Goal: Information Seeking & Learning: Learn about a topic

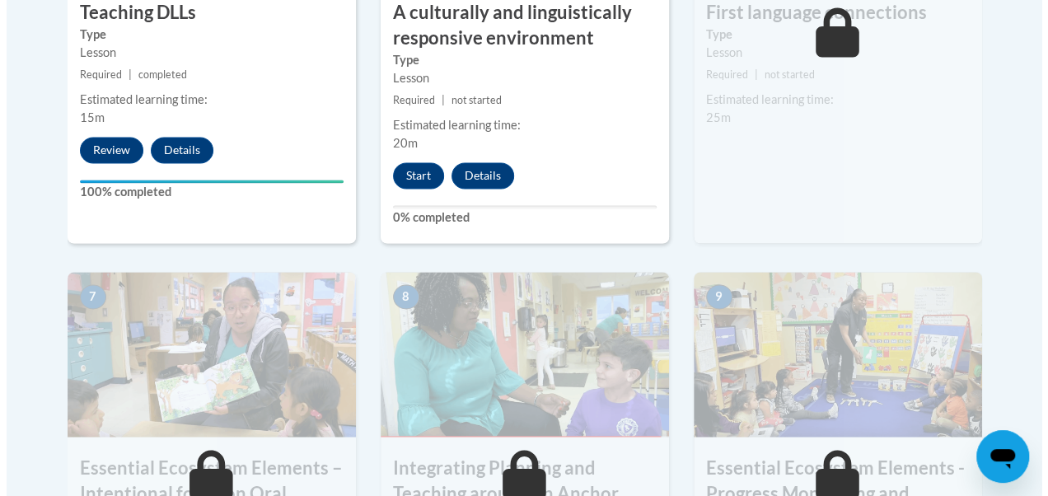
scroll to position [1253, 0]
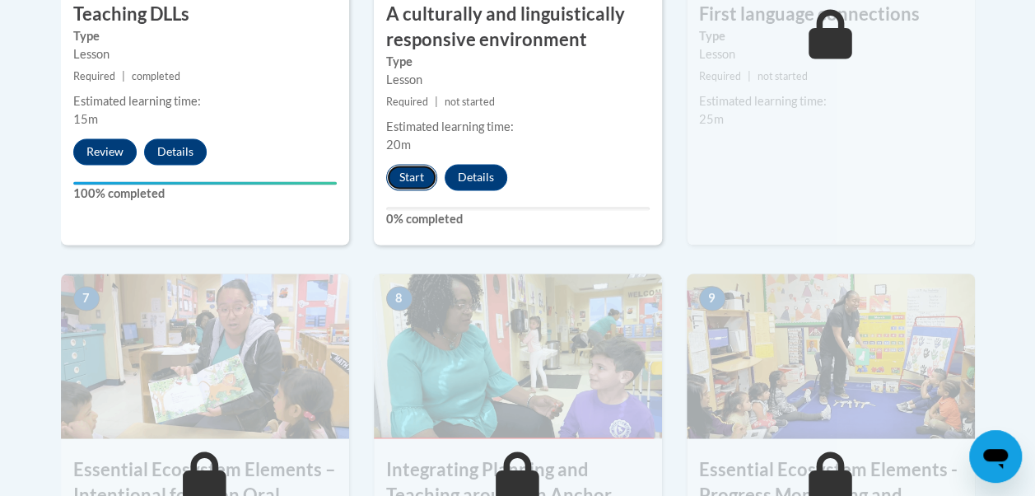
click at [404, 174] on button "Start" at bounding box center [411, 177] width 51 height 26
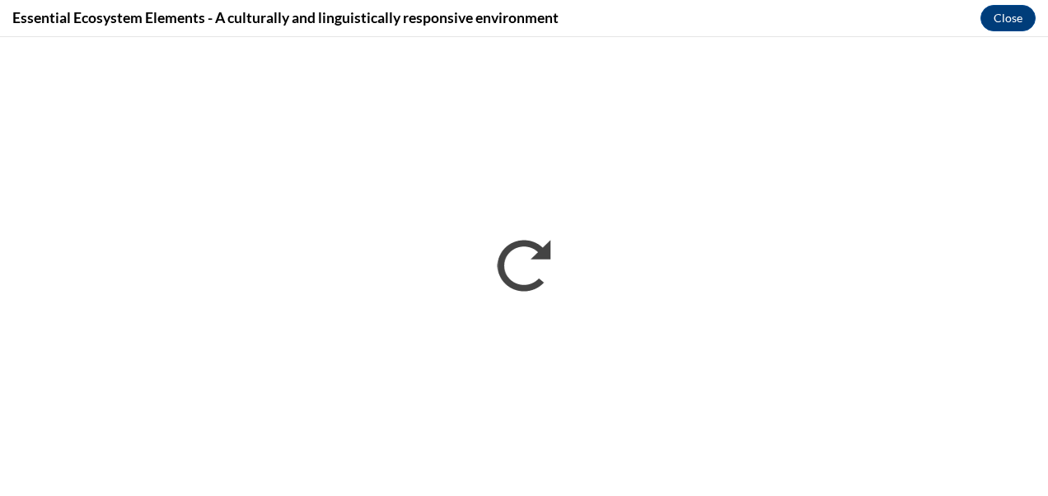
scroll to position [0, 0]
